Goal: Information Seeking & Learning: Learn about a topic

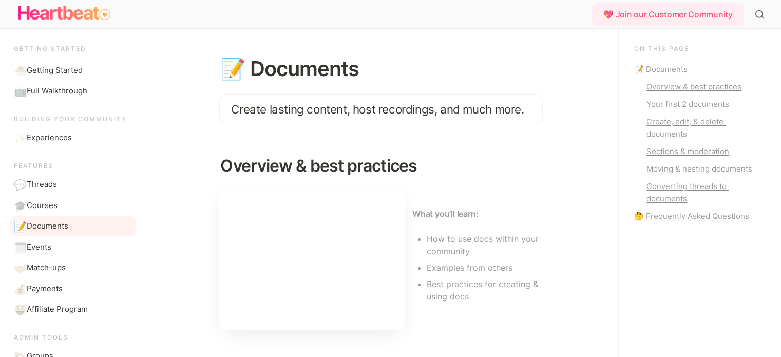
click at [343, 107] on span "Create lasting content, host recordings, and much more." at bounding box center [377, 109] width 293 height 14
click at [761, 15] on circle "Main" at bounding box center [758, 13] width 7 height 7
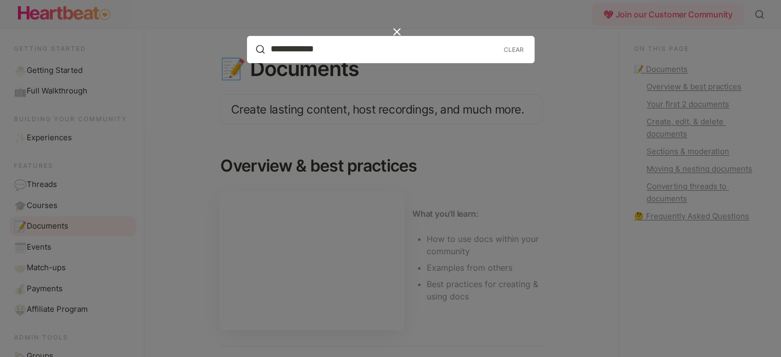
click at [362, 49] on input "**********" at bounding box center [383, 49] width 225 height 10
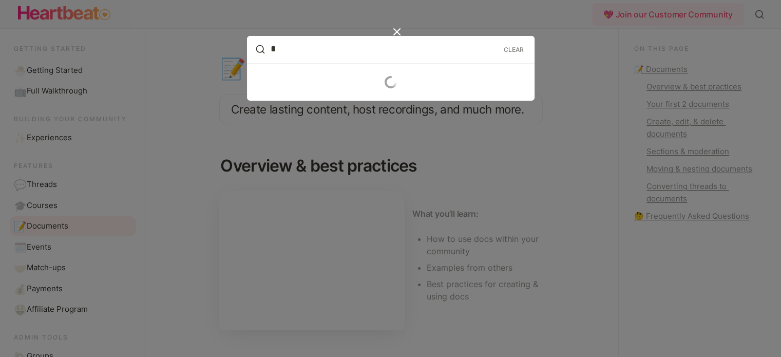
type input "*"
click at [180, 140] on div "*" at bounding box center [390, 178] width 781 height 357
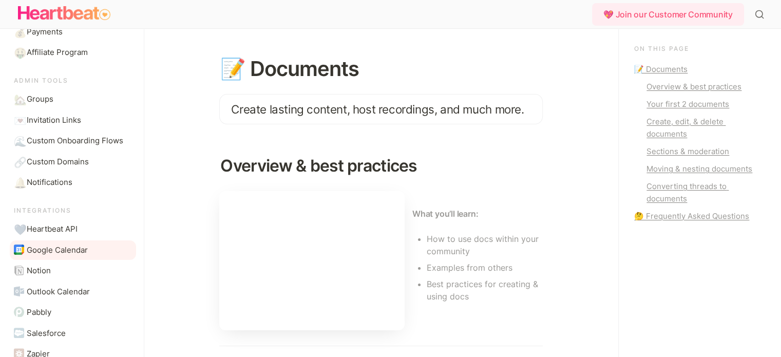
scroll to position [305, 0]
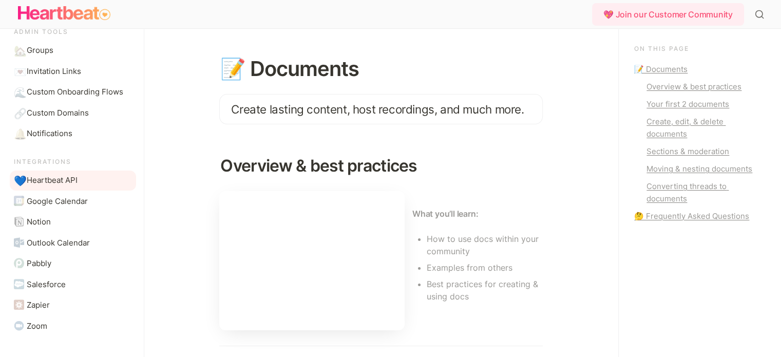
click at [68, 180] on span "Heartbeat API" at bounding box center [52, 181] width 51 height 12
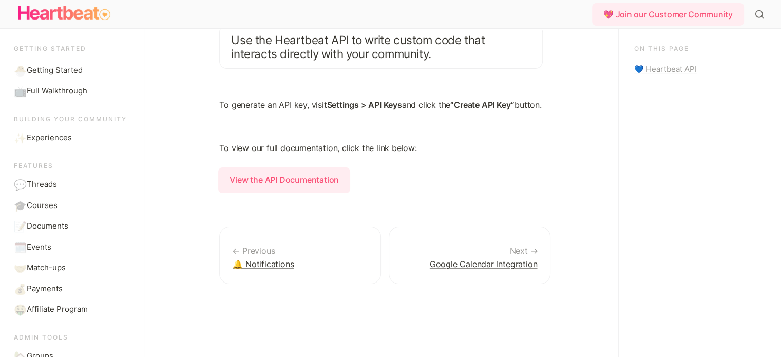
scroll to position [79, 0]
click at [263, 168] on strong "View the API Documentation" at bounding box center [284, 180] width 132 height 26
click at [651, 68] on div "💙 Heartbeat API" at bounding box center [697, 69] width 126 height 12
